Goal: Transaction & Acquisition: Purchase product/service

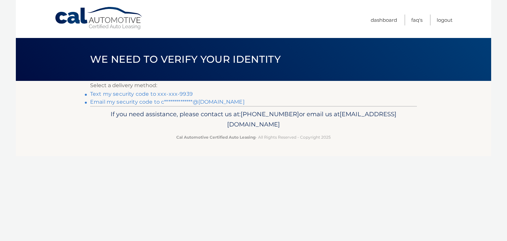
click at [155, 91] on link "Text my security code to xxx-xxx-9939" at bounding box center [141, 94] width 103 height 6
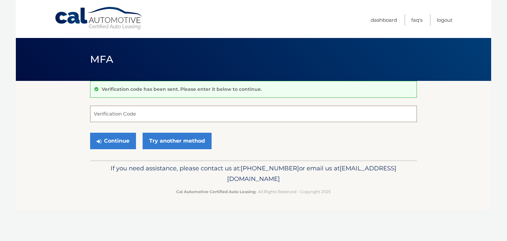
click at [131, 121] on input "Verification Code" at bounding box center [253, 114] width 327 height 17
type input "316160"
click at [104, 137] on button "Continue" at bounding box center [113, 141] width 46 height 17
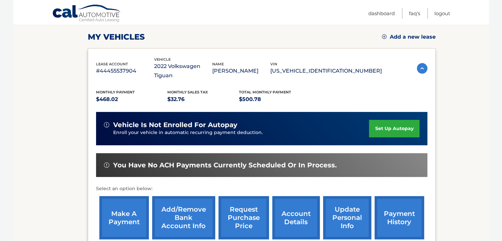
scroll to position [121, 0]
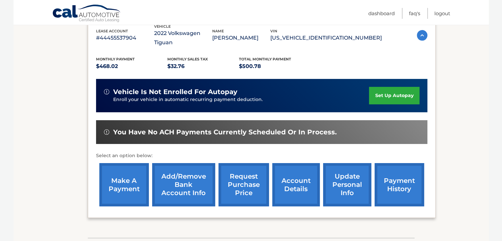
click at [135, 168] on link "make a payment" at bounding box center [124, 184] width 50 height 43
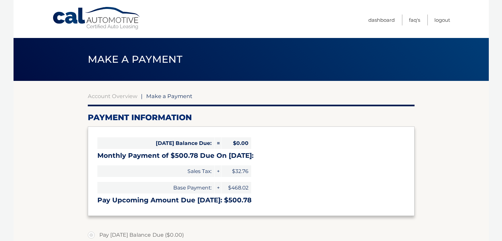
select select "MzQ2YTBmMzYtMWM5Ni00OTI1LTlhYTItOTY0ZDkyOTI5MDdl"
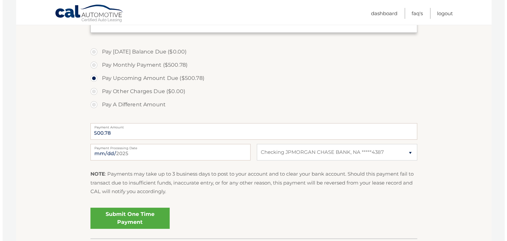
scroll to position [183, 0]
click at [139, 214] on link "Submit One Time Payment" at bounding box center [127, 218] width 79 height 21
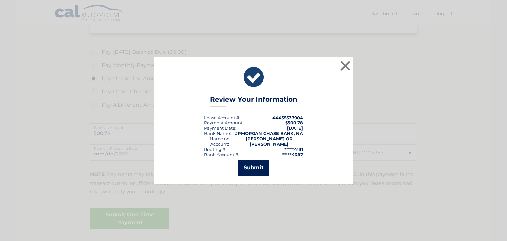
click at [256, 166] on button "Submit" at bounding box center [253, 168] width 31 height 16
